Goal: Task Accomplishment & Management: Use online tool/utility

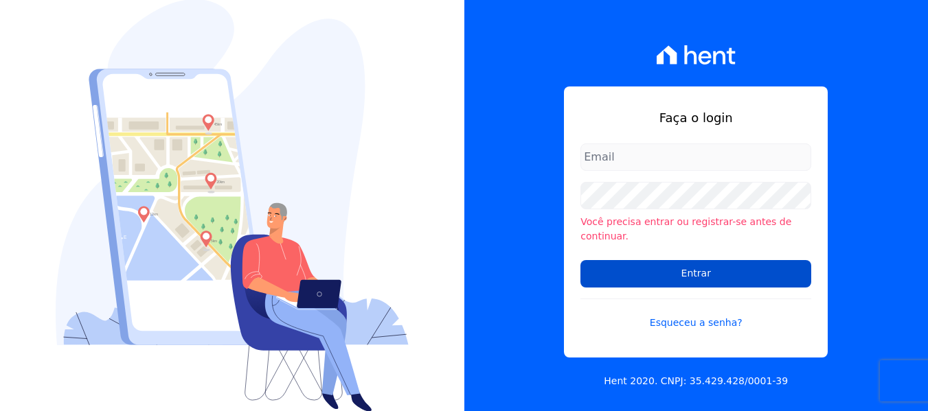
type input "[EMAIL_ADDRESS][DOMAIN_NAME]"
click at [647, 271] on input "Entrar" at bounding box center [695, 273] width 231 height 27
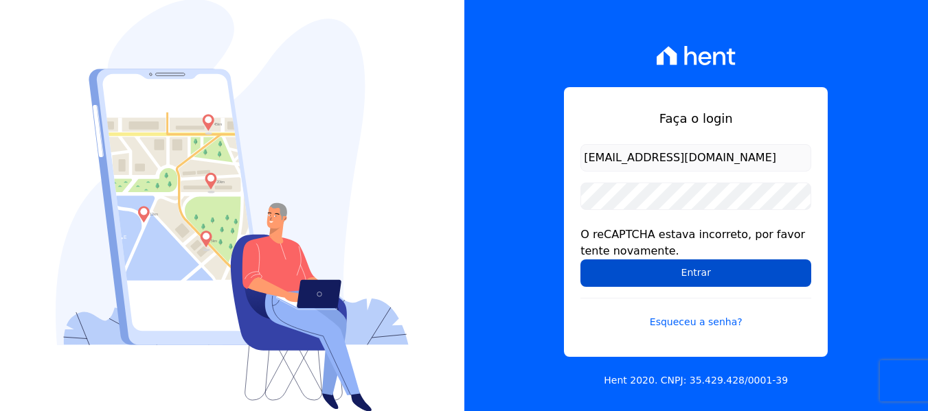
click at [643, 271] on input "Entrar" at bounding box center [695, 273] width 231 height 27
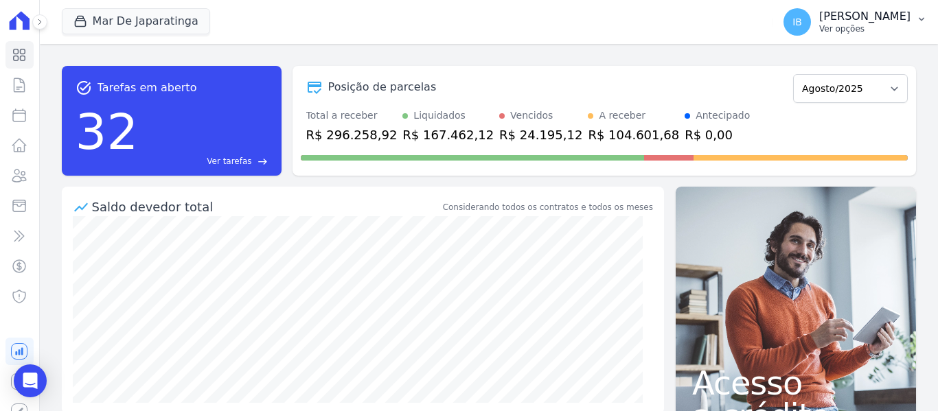
click at [918, 14] on icon "button" at bounding box center [921, 19] width 11 height 11
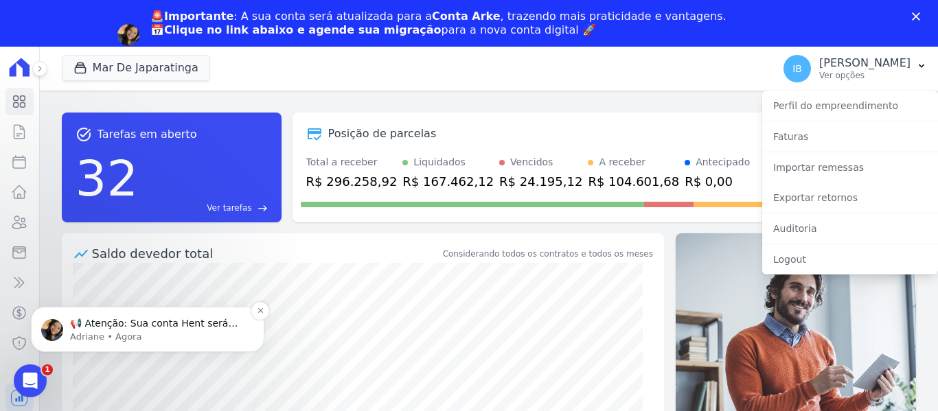
click at [168, 332] on p "Adriane • Agora" at bounding box center [158, 337] width 177 height 12
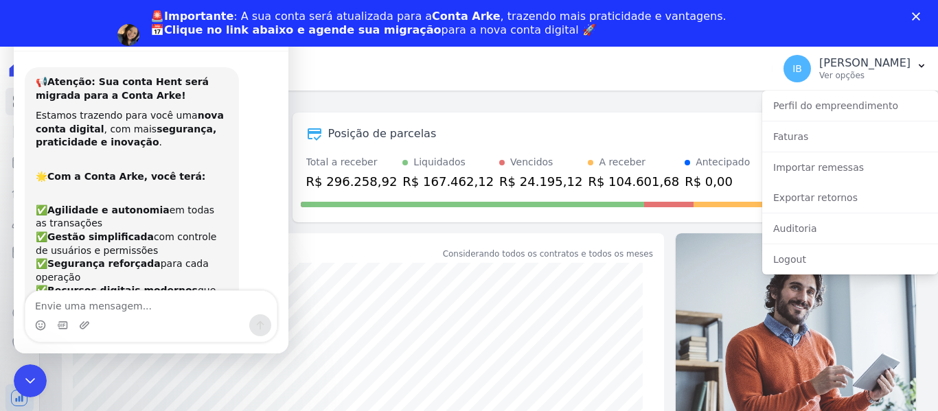
scroll to position [260, 0]
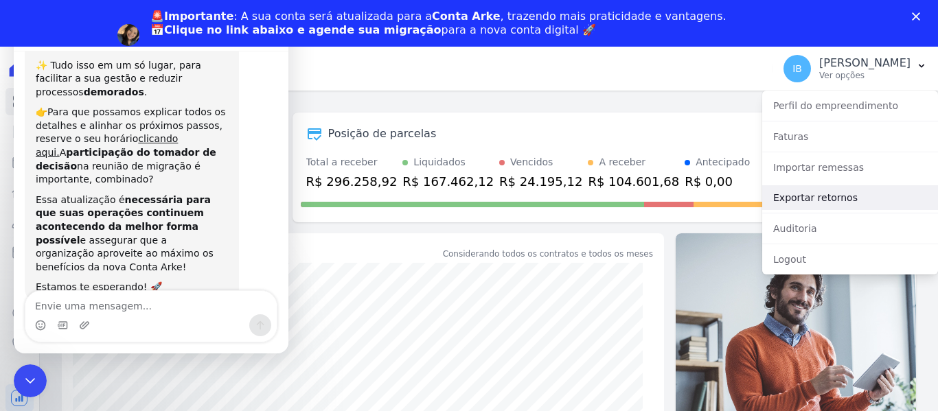
click at [799, 196] on link "Exportar retornos" at bounding box center [850, 197] width 176 height 25
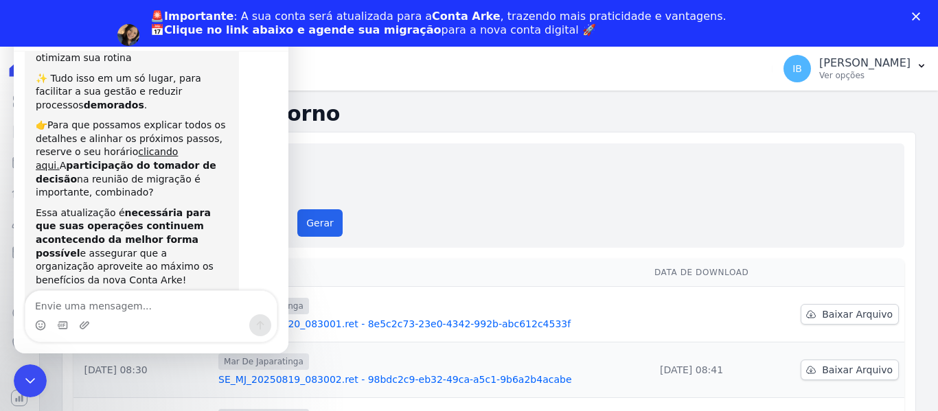
scroll to position [260, 0]
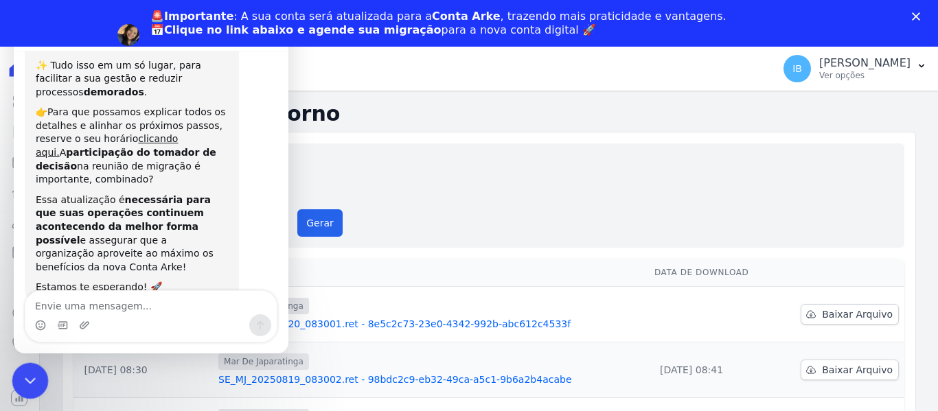
click at [33, 376] on icon "Encerramento do Messenger da Intercom" at bounding box center [28, 379] width 16 height 16
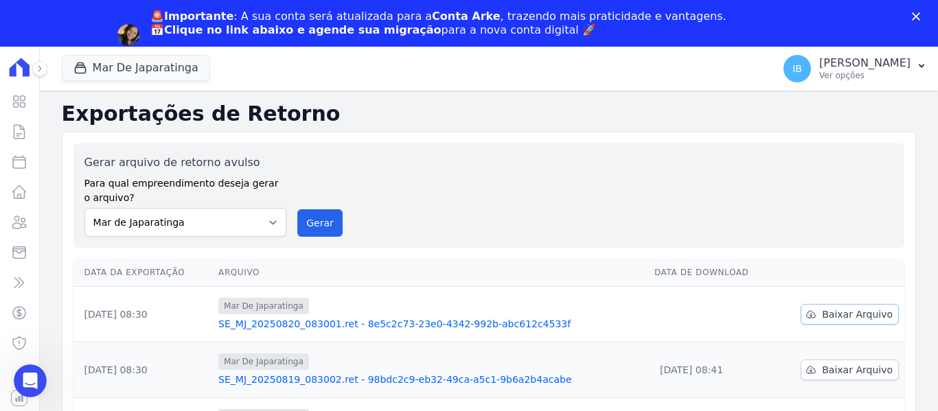
click at [825, 319] on span "Baixar Arquivo" at bounding box center [857, 315] width 71 height 14
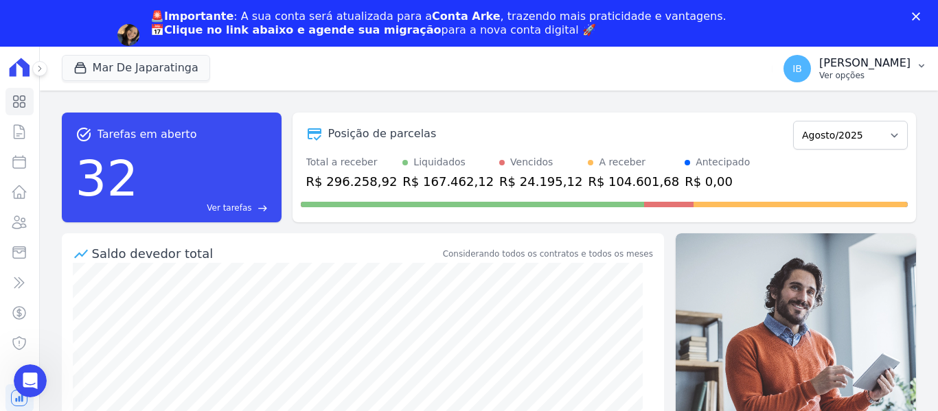
click at [753, 58] on button "IB Ieda Barbosa Ver opções" at bounding box center [854, 68] width 165 height 38
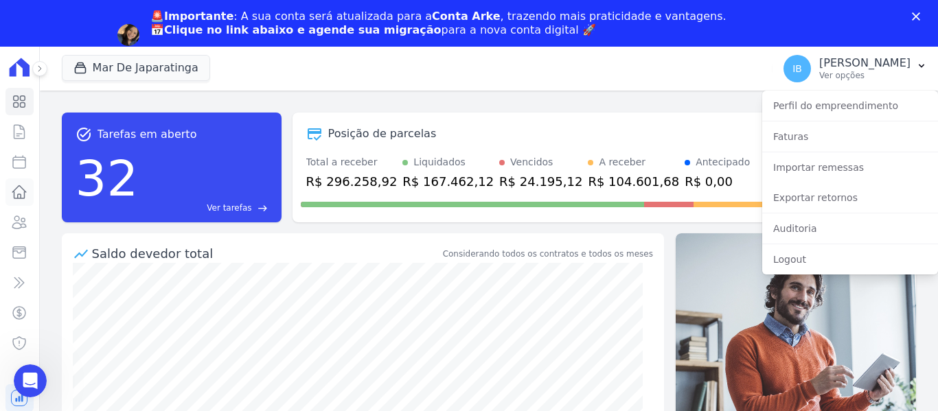
click at [17, 194] on icon at bounding box center [19, 192] width 16 height 16
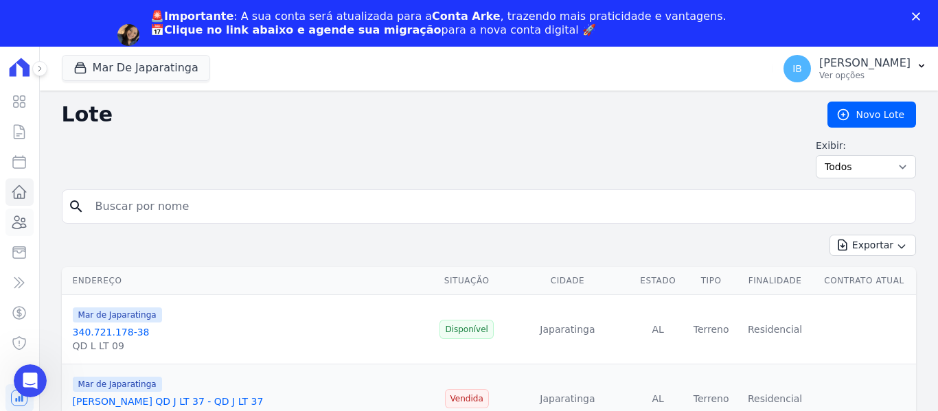
click at [14, 225] on icon at bounding box center [19, 222] width 16 height 16
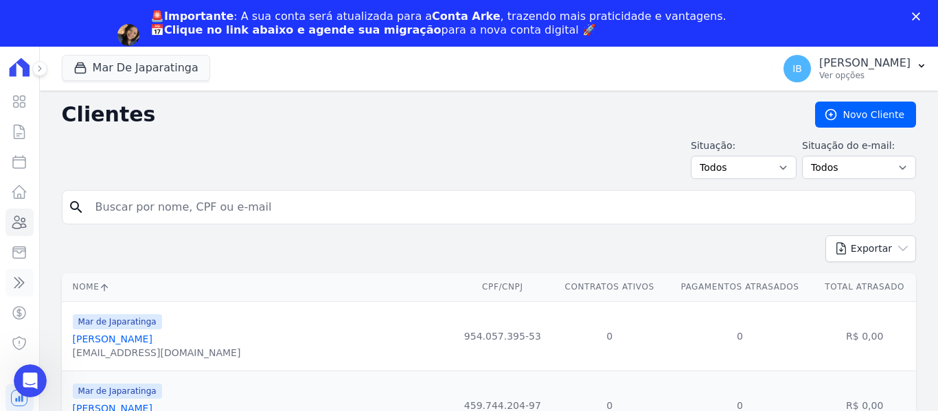
click at [13, 283] on icon at bounding box center [19, 283] width 16 height 16
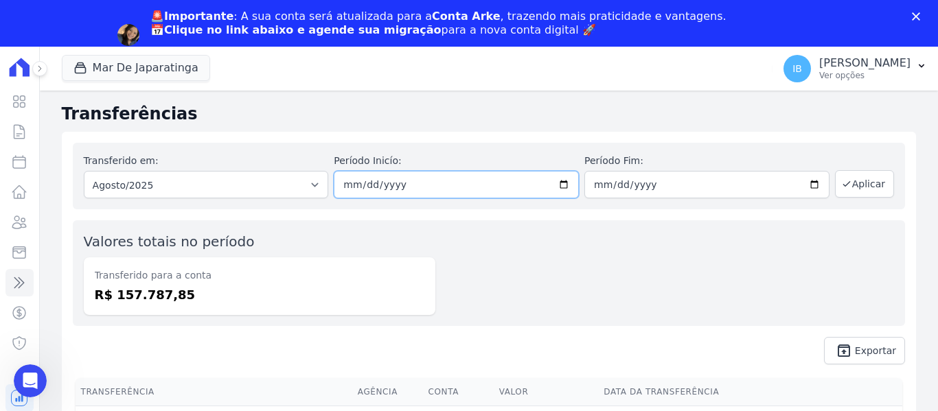
click at [555, 183] on input "2025-08-01" at bounding box center [456, 184] width 245 height 27
type input "[DATE]"
click at [753, 182] on input "2025-08-31" at bounding box center [706, 184] width 245 height 27
type input "[DATE]"
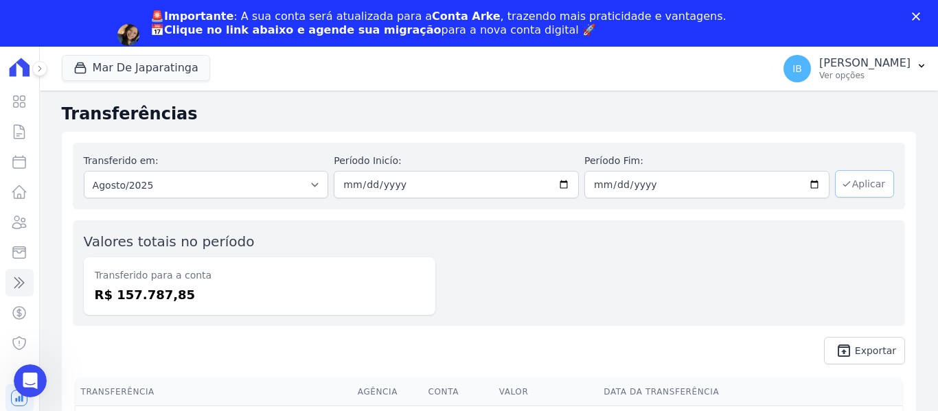
click at [753, 185] on button "Aplicar" at bounding box center [864, 183] width 59 height 27
click at [557, 179] on input "[DATE]" at bounding box center [456, 184] width 245 height 27
type input "[DATE]"
click at [800, 185] on input "[DATE]" at bounding box center [706, 184] width 245 height 27
type input "[DATE]"
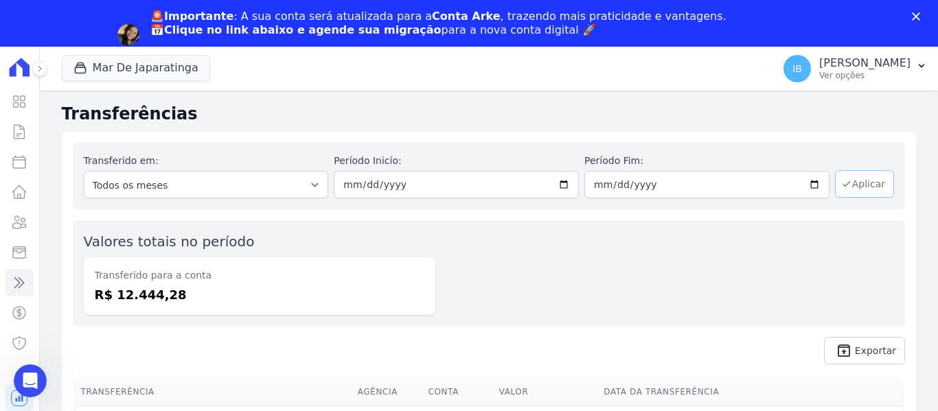
click at [851, 182] on button "Aplicar" at bounding box center [864, 183] width 59 height 27
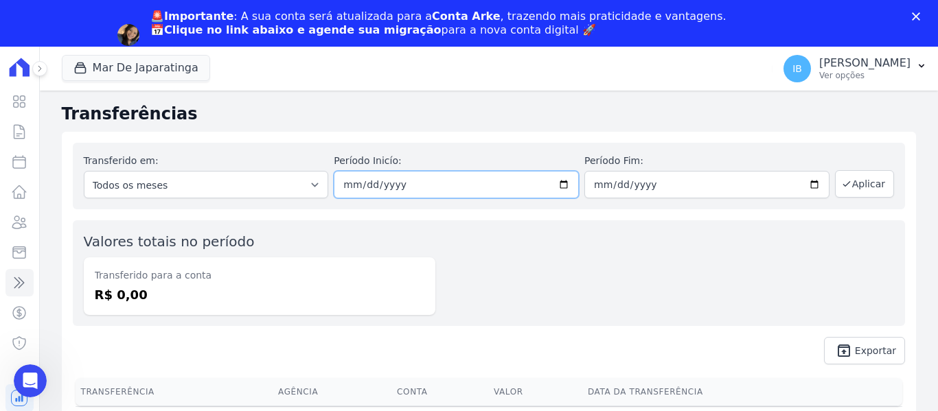
click at [569, 183] on input "2025-08-16" at bounding box center [456, 184] width 245 height 27
type input "[DATE]"
click at [820, 182] on input "2025-08-16" at bounding box center [706, 184] width 245 height 27
type input "[DATE]"
click at [859, 182] on button "Aplicar" at bounding box center [864, 183] width 59 height 27
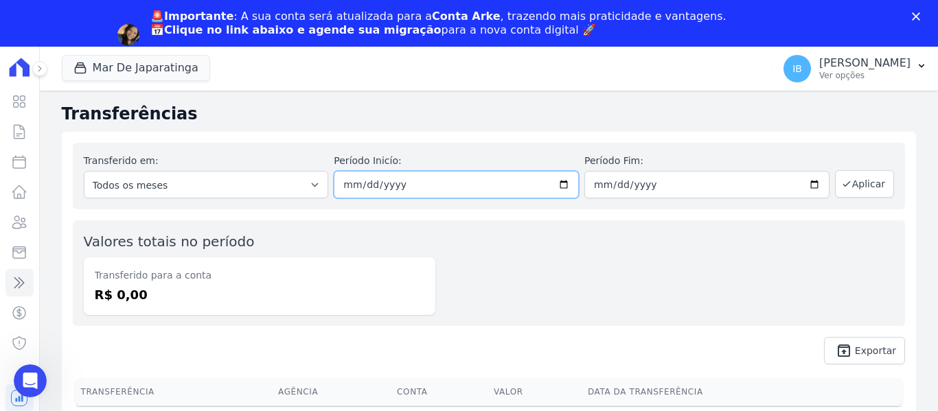
click at [569, 187] on input "[DATE]" at bounding box center [456, 184] width 245 height 27
type input "[DATE]"
click at [818, 185] on input "[DATE]" at bounding box center [706, 184] width 245 height 27
type input "[DATE]"
click at [871, 182] on button "Aplicar" at bounding box center [864, 183] width 59 height 27
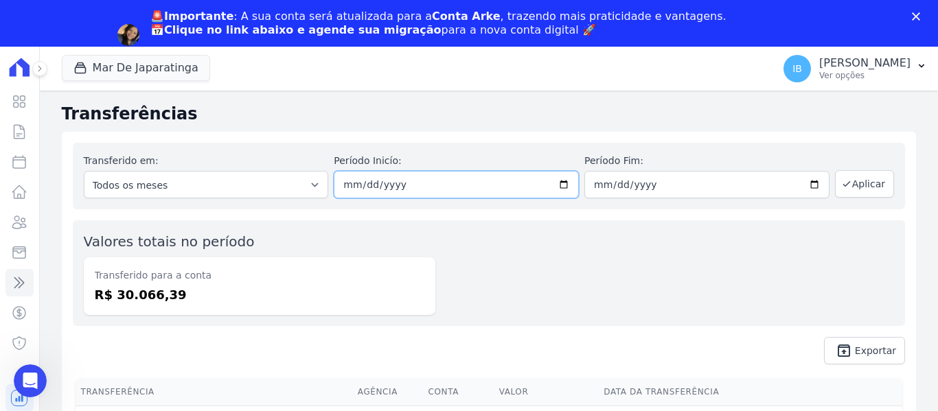
click at [552, 187] on input "[DATE]" at bounding box center [456, 184] width 245 height 27
type input "[DATE]"
click at [804, 184] on input "[DATE]" at bounding box center [706, 184] width 245 height 27
type input "[DATE]"
click at [858, 179] on button "Aplicar" at bounding box center [864, 183] width 59 height 27
